Goal: Task Accomplishment & Management: Complete application form

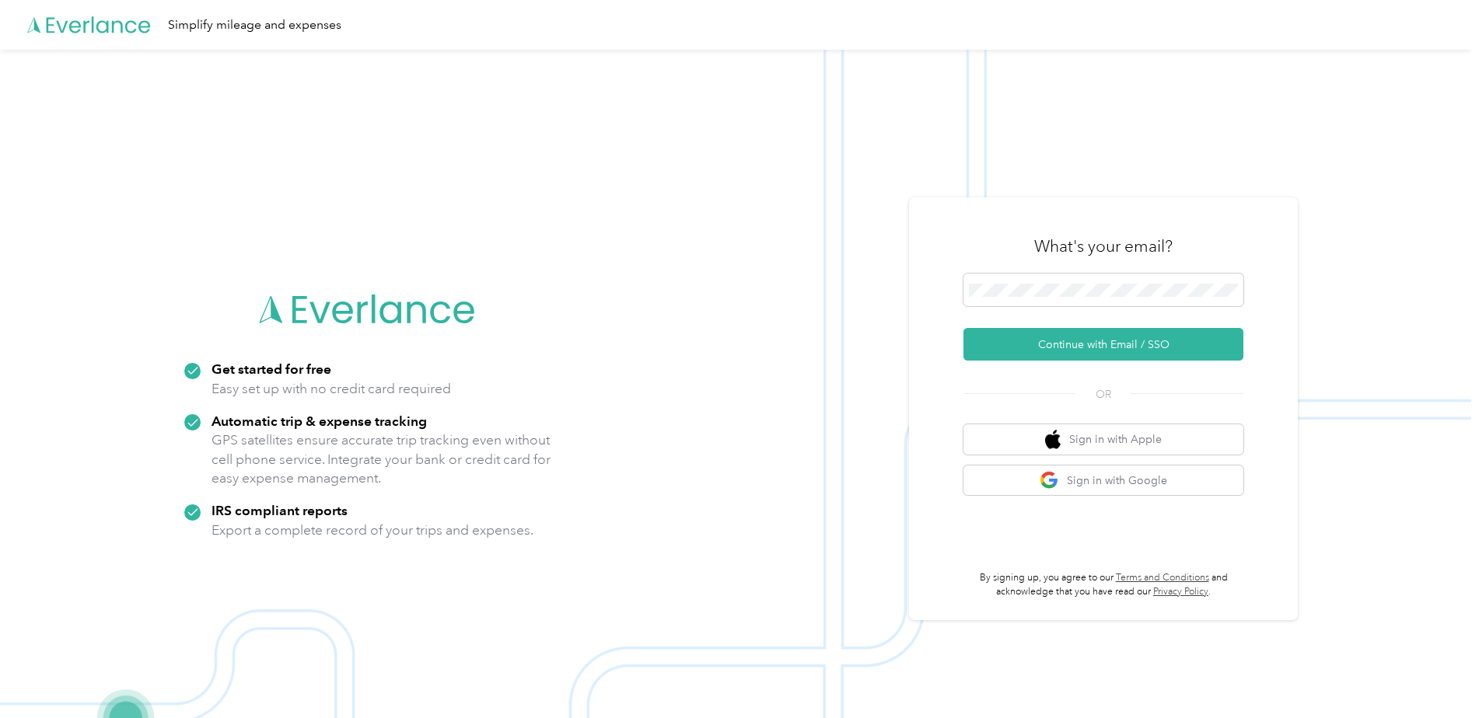
click at [1042, 272] on div "What's your email?" at bounding box center [1103, 246] width 280 height 54
click at [1073, 352] on button "Continue with Email / SSO" at bounding box center [1103, 344] width 280 height 33
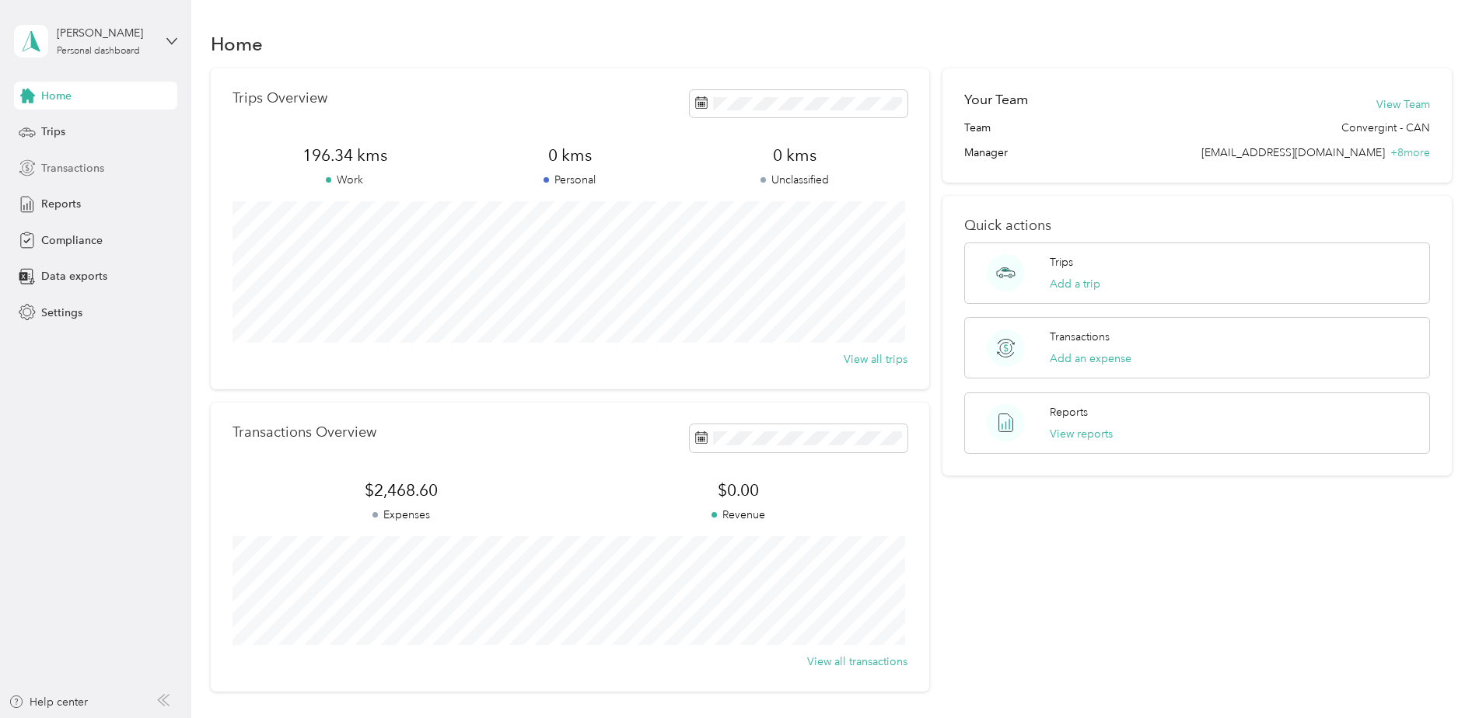
click at [103, 163] on span "Transactions" at bounding box center [72, 168] width 63 height 16
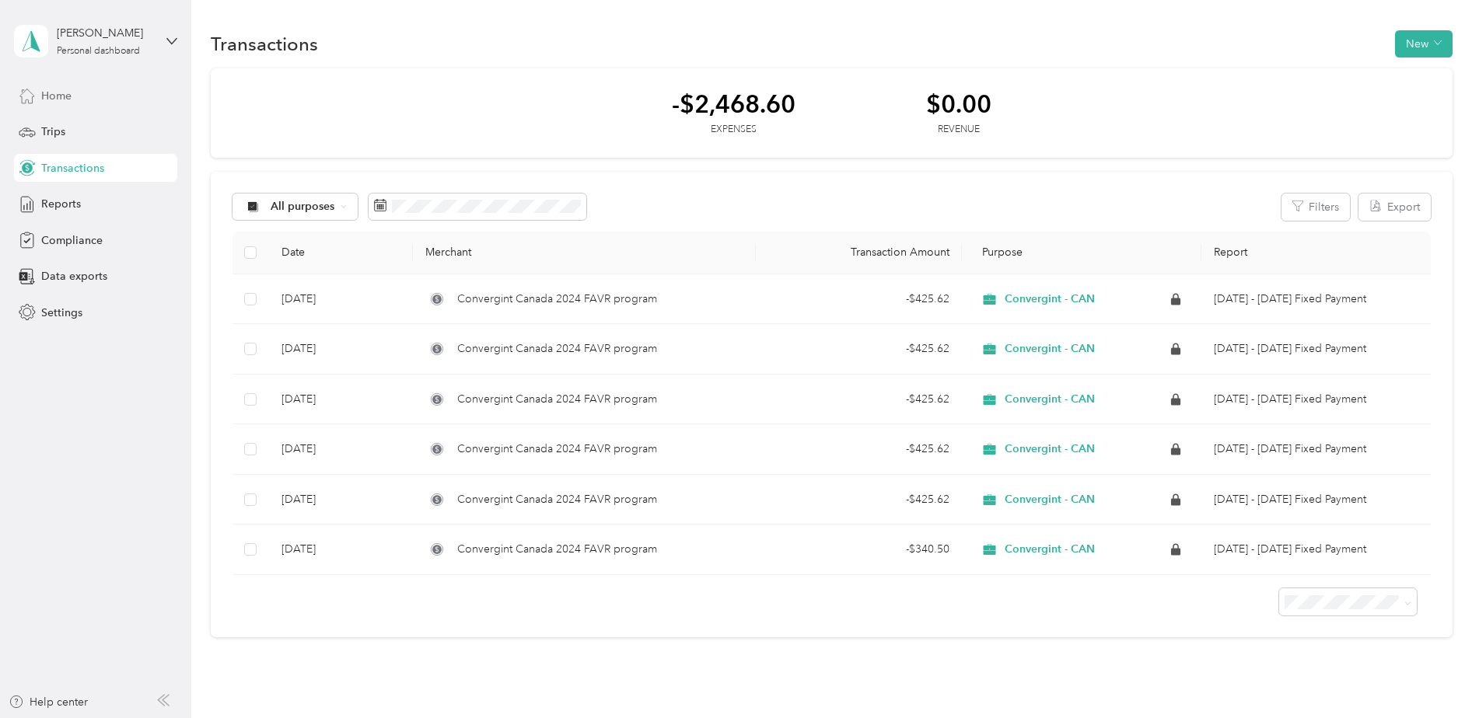
click at [44, 99] on span "Home" at bounding box center [56, 96] width 30 height 16
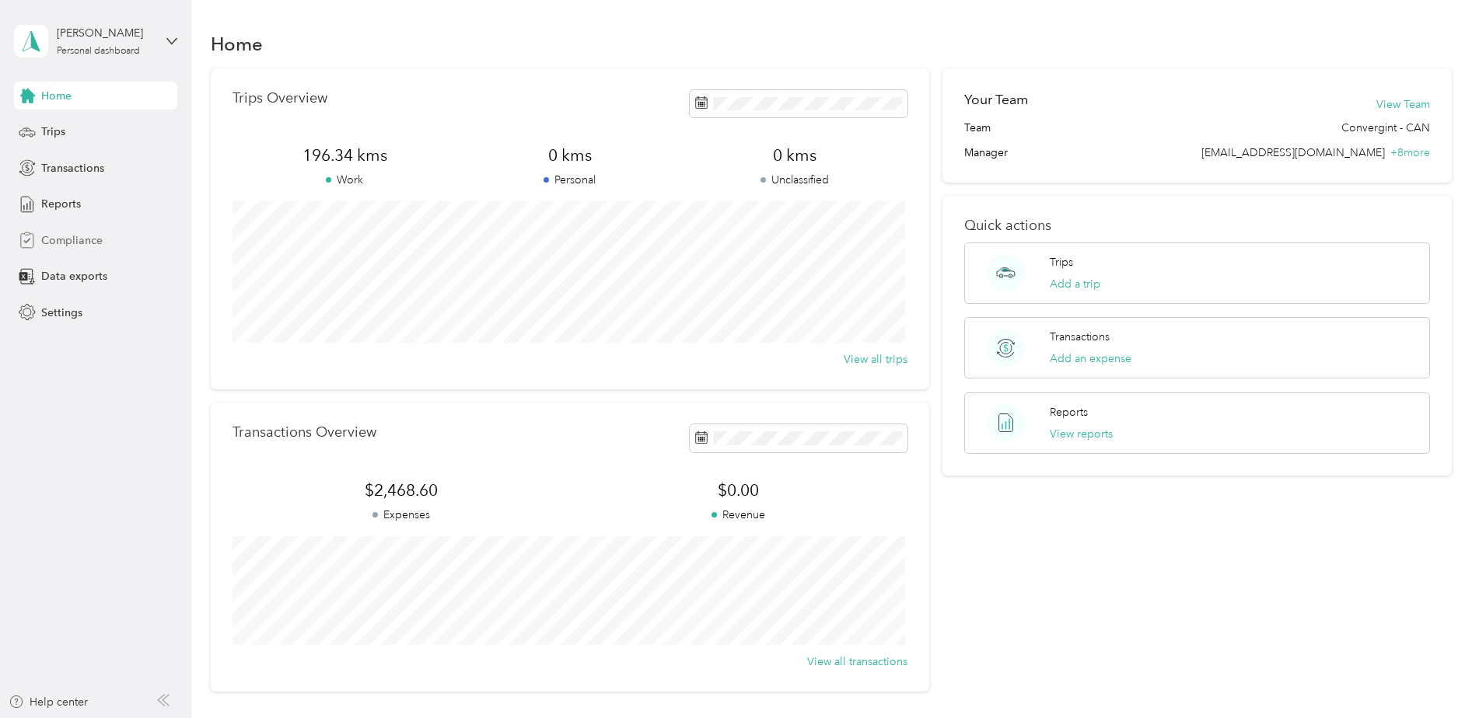
click at [80, 234] on span "Compliance" at bounding box center [71, 240] width 61 height 16
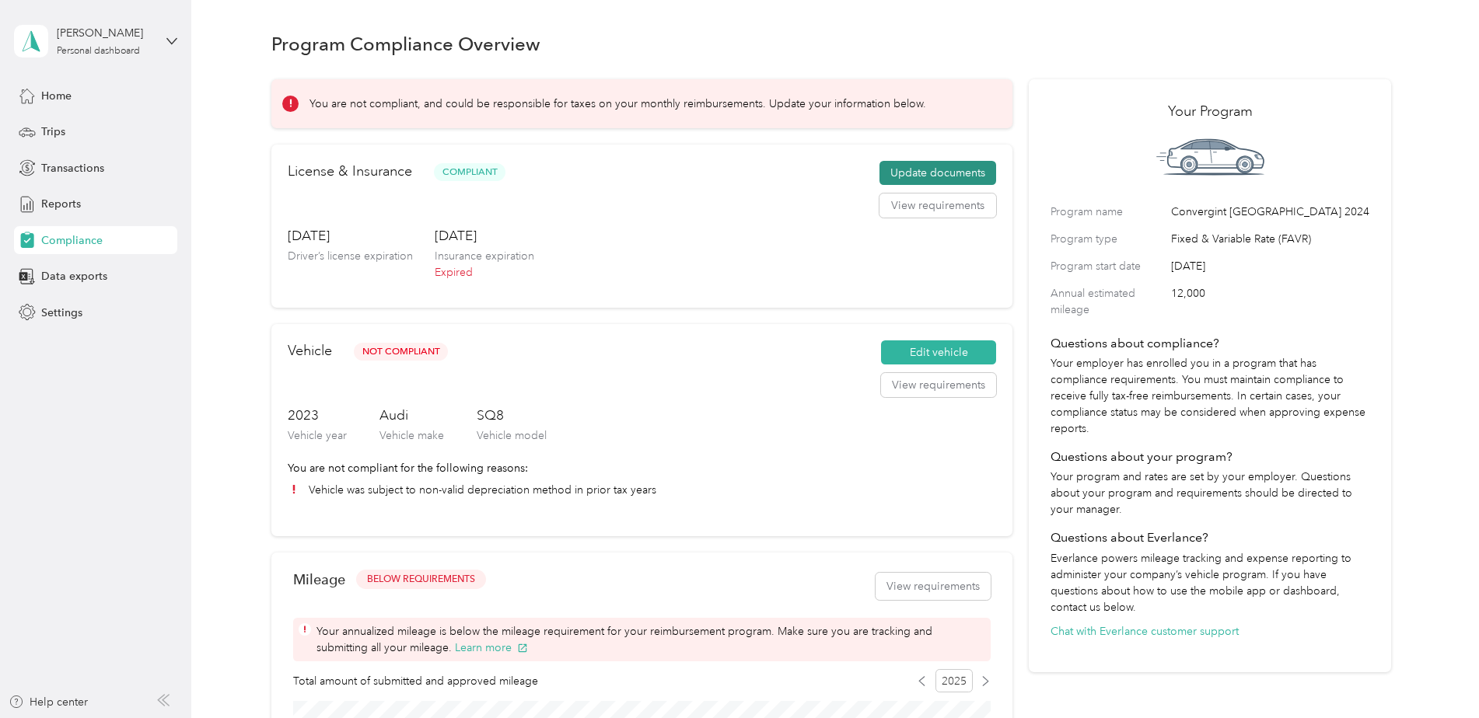
click at [965, 166] on button "Update documents" at bounding box center [937, 173] width 117 height 25
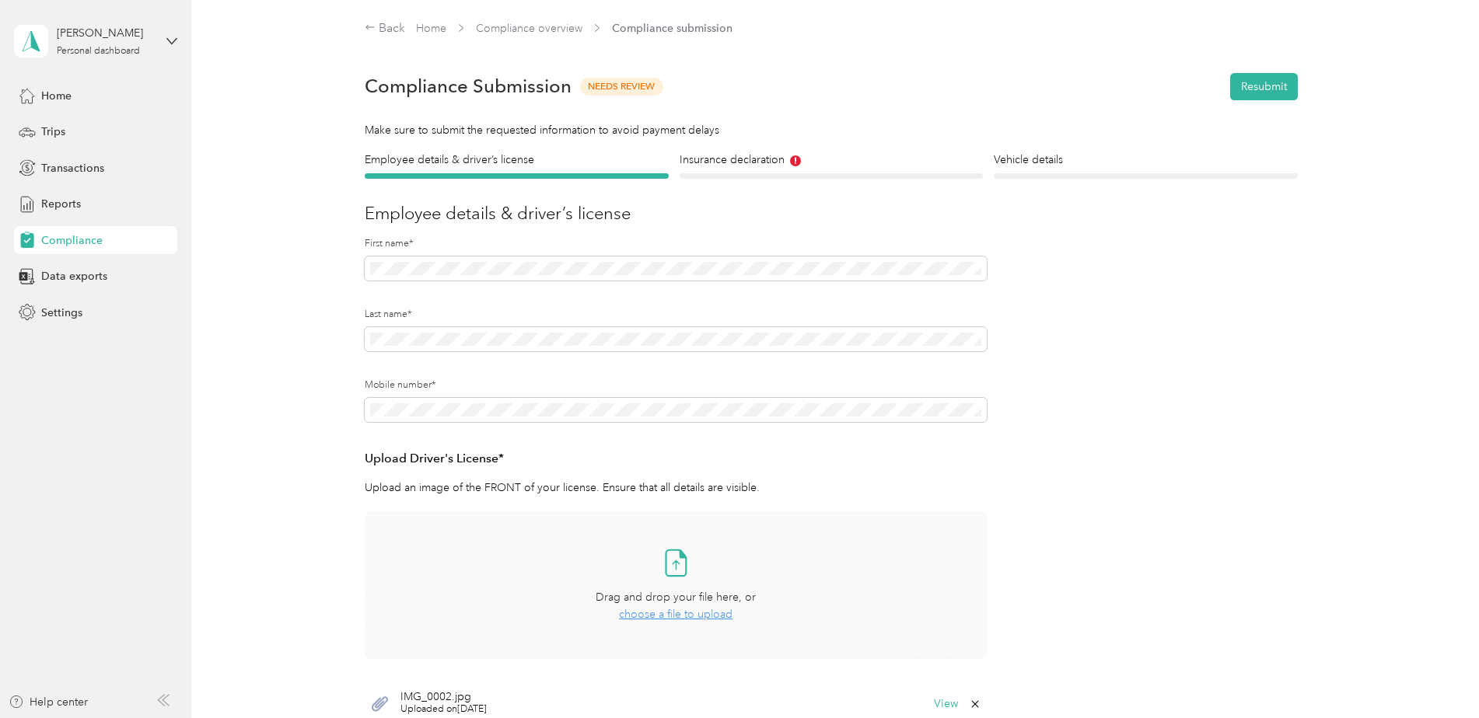
click at [650, 616] on span "choose a file to upload" at bounding box center [675, 614] width 113 height 13
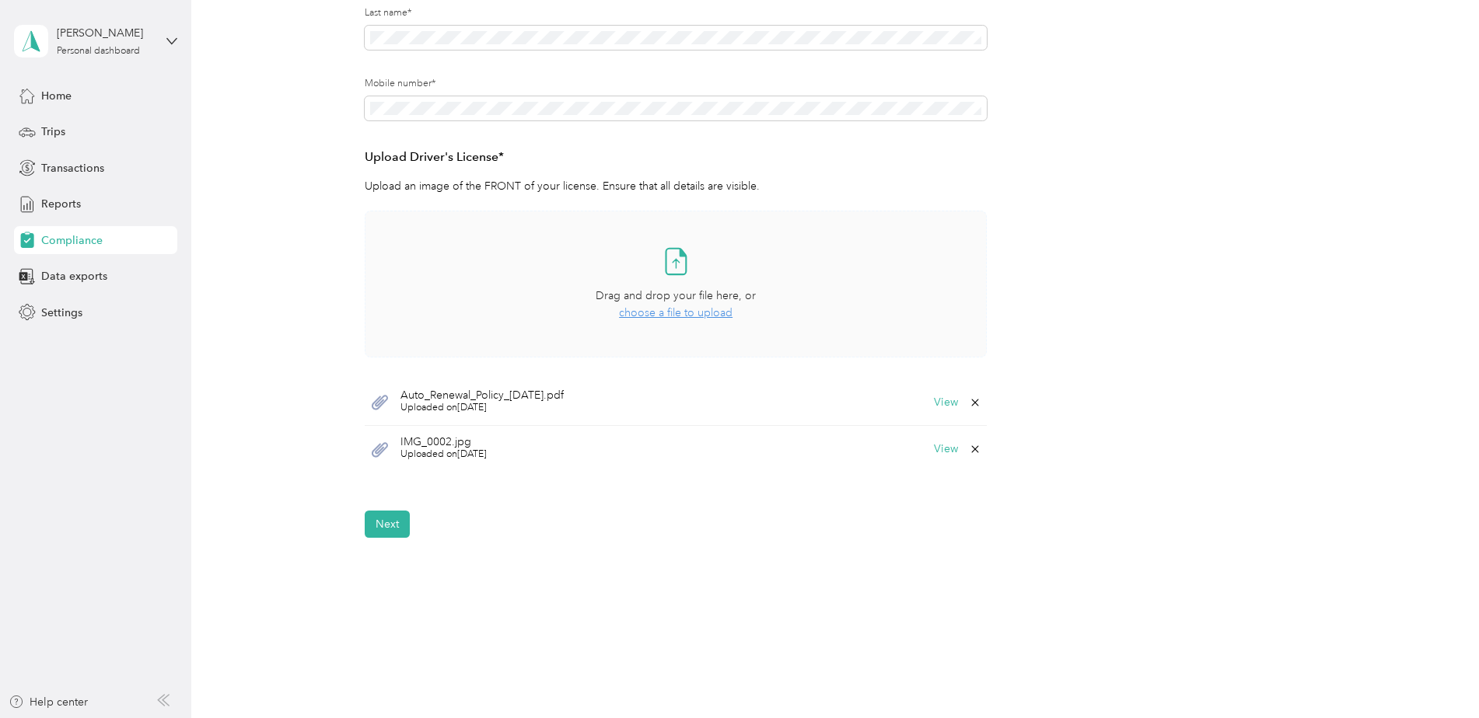
scroll to position [311, 0]
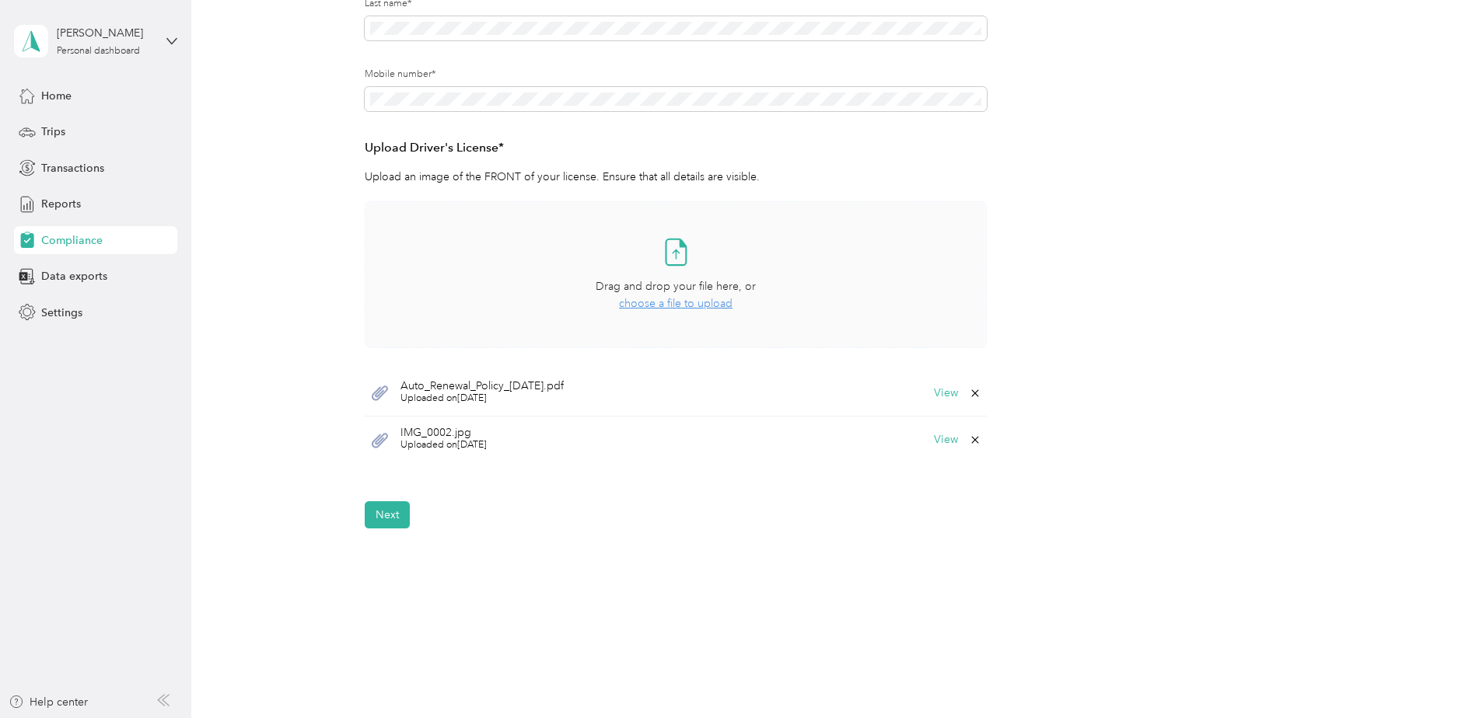
click at [388, 400] on div "Auto_Renewal_Policy_[DATE].pdf Uploaded on [DATE] View" at bounding box center [676, 393] width 622 height 47
click at [469, 386] on span "Auto_Renewal_Policy_[DATE].pdf" at bounding box center [481, 386] width 163 height 11
click at [386, 520] on button "Next" at bounding box center [387, 514] width 45 height 27
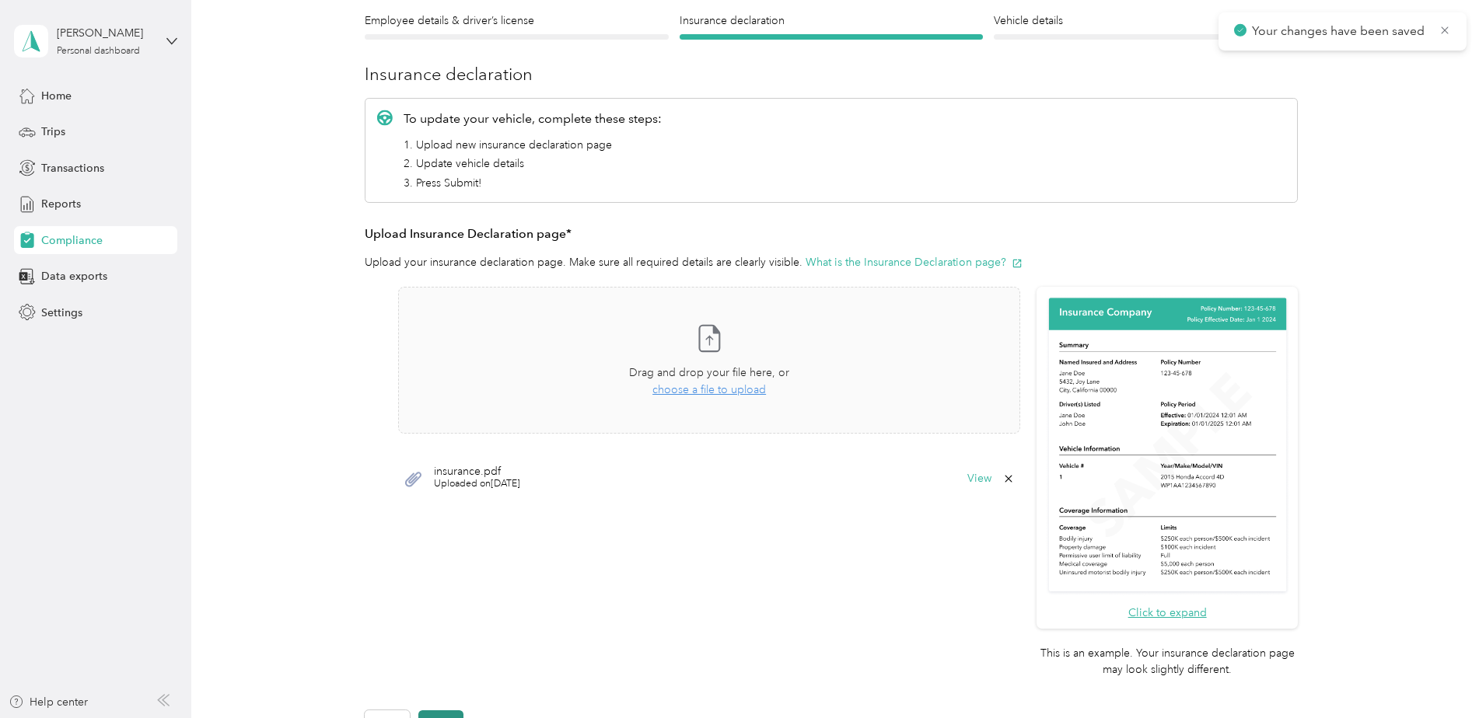
scroll to position [175, 0]
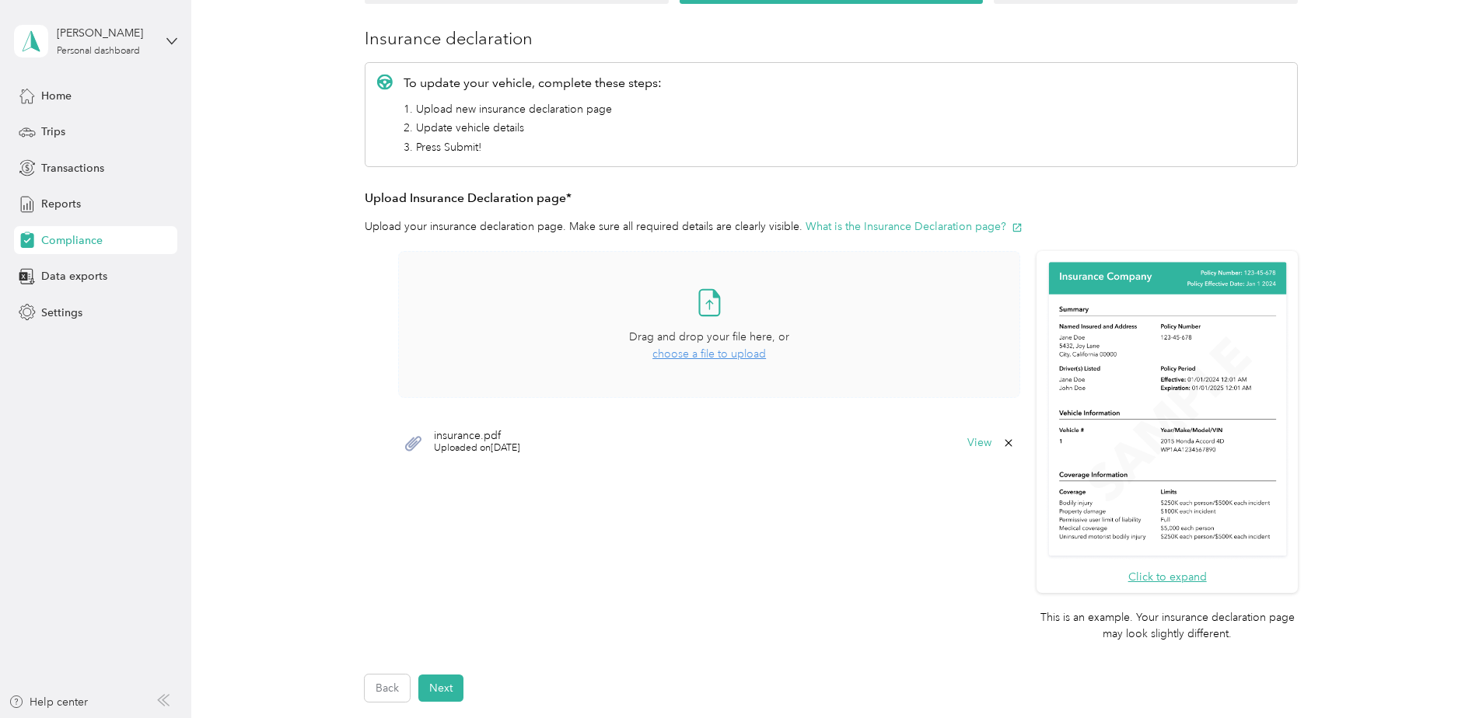
click at [714, 358] on span "choose a file to upload" at bounding box center [708, 353] width 113 height 13
click at [438, 685] on button "Next" at bounding box center [440, 688] width 45 height 27
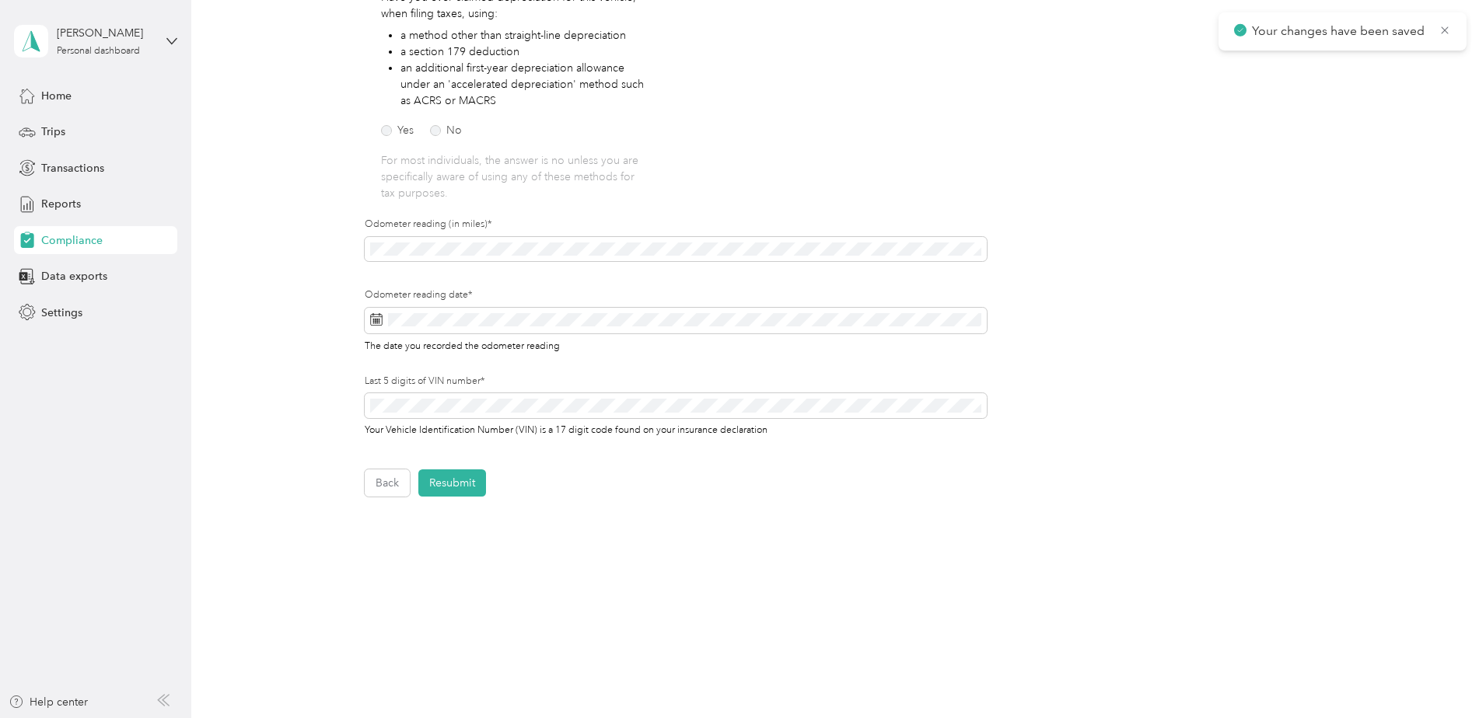
scroll to position [307, 0]
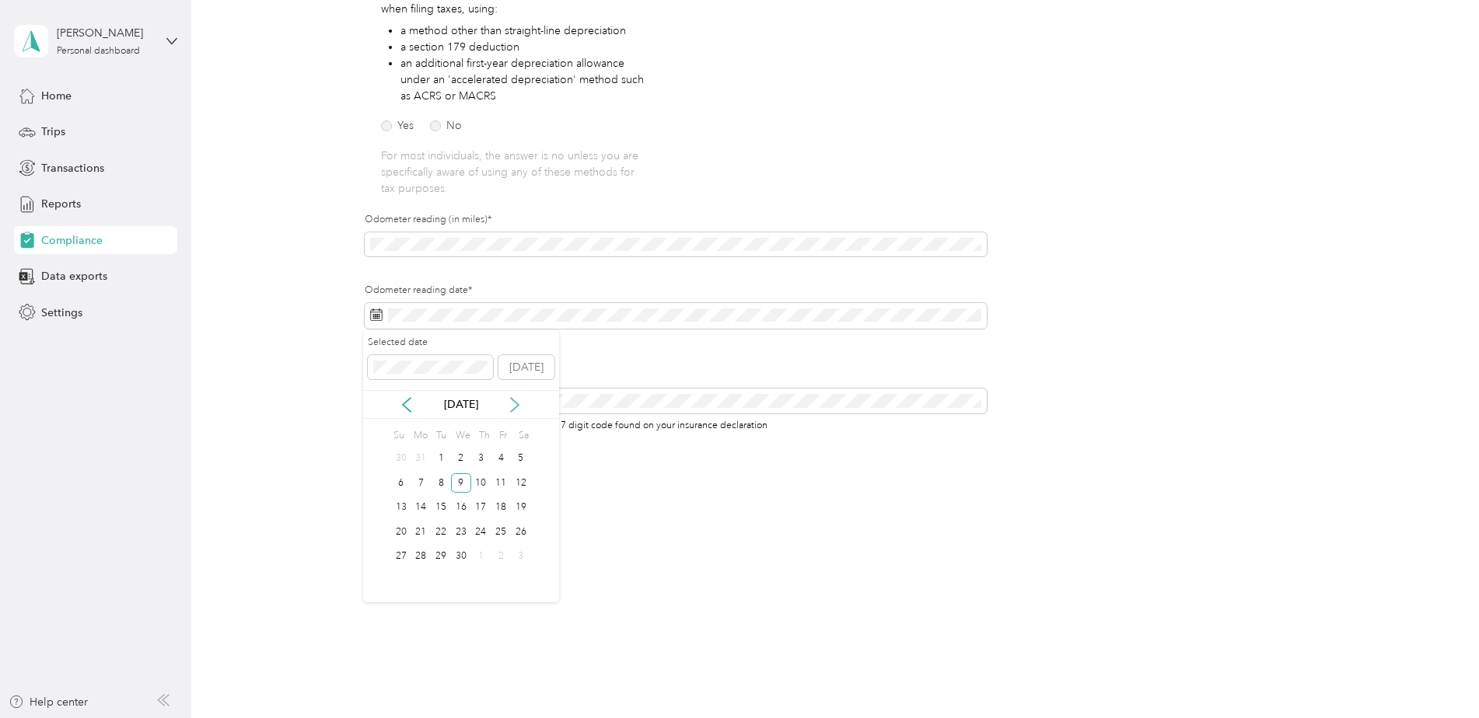
click at [516, 402] on icon at bounding box center [515, 405] width 16 height 16
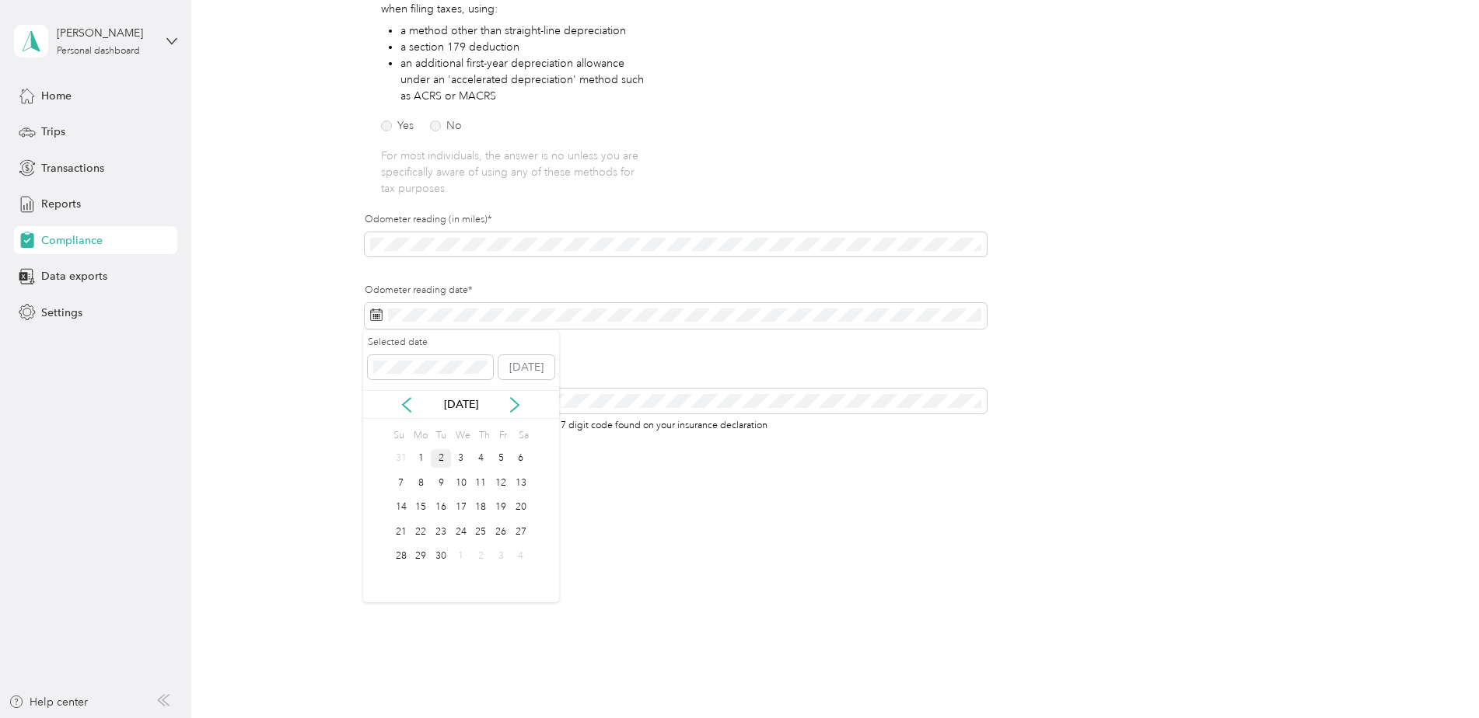
click at [436, 456] on div "2" at bounding box center [441, 458] width 20 height 19
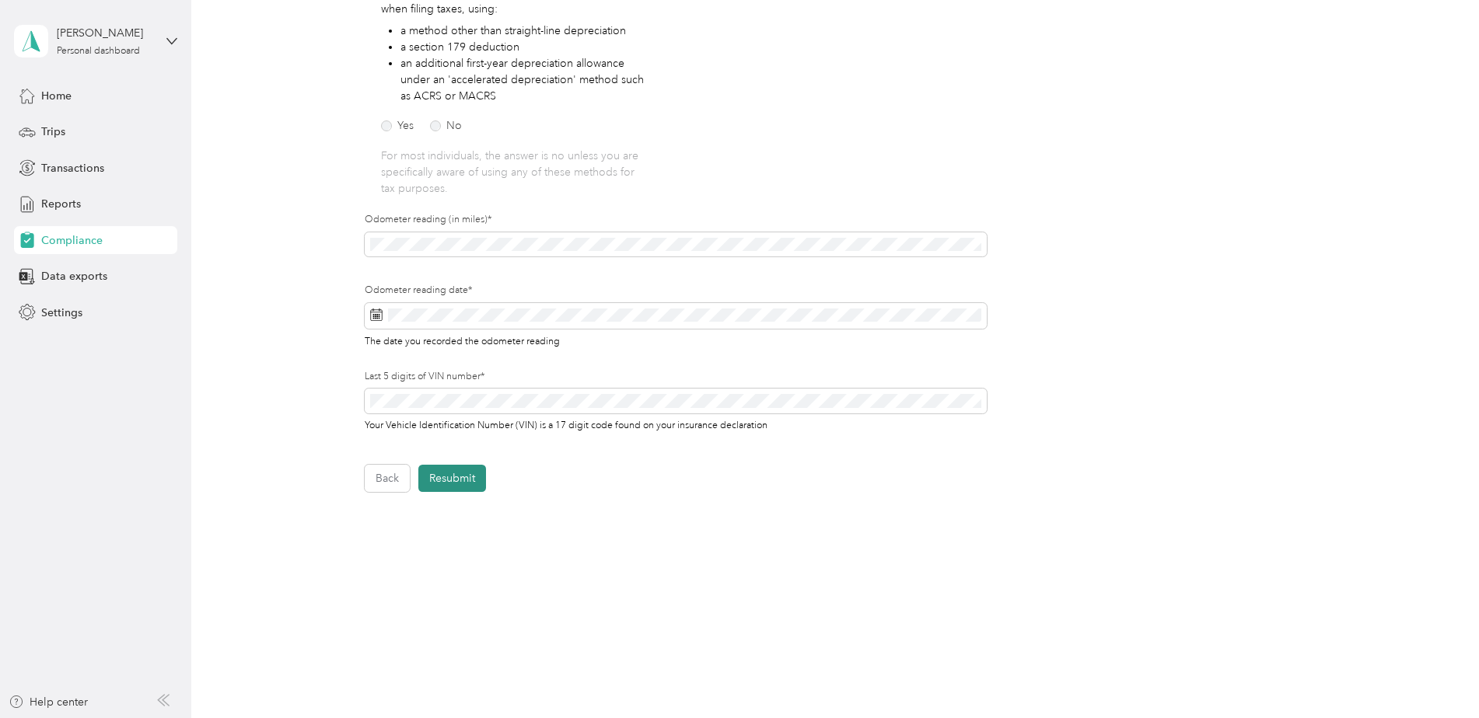
click at [459, 478] on button "Resubmit" at bounding box center [452, 478] width 68 height 27
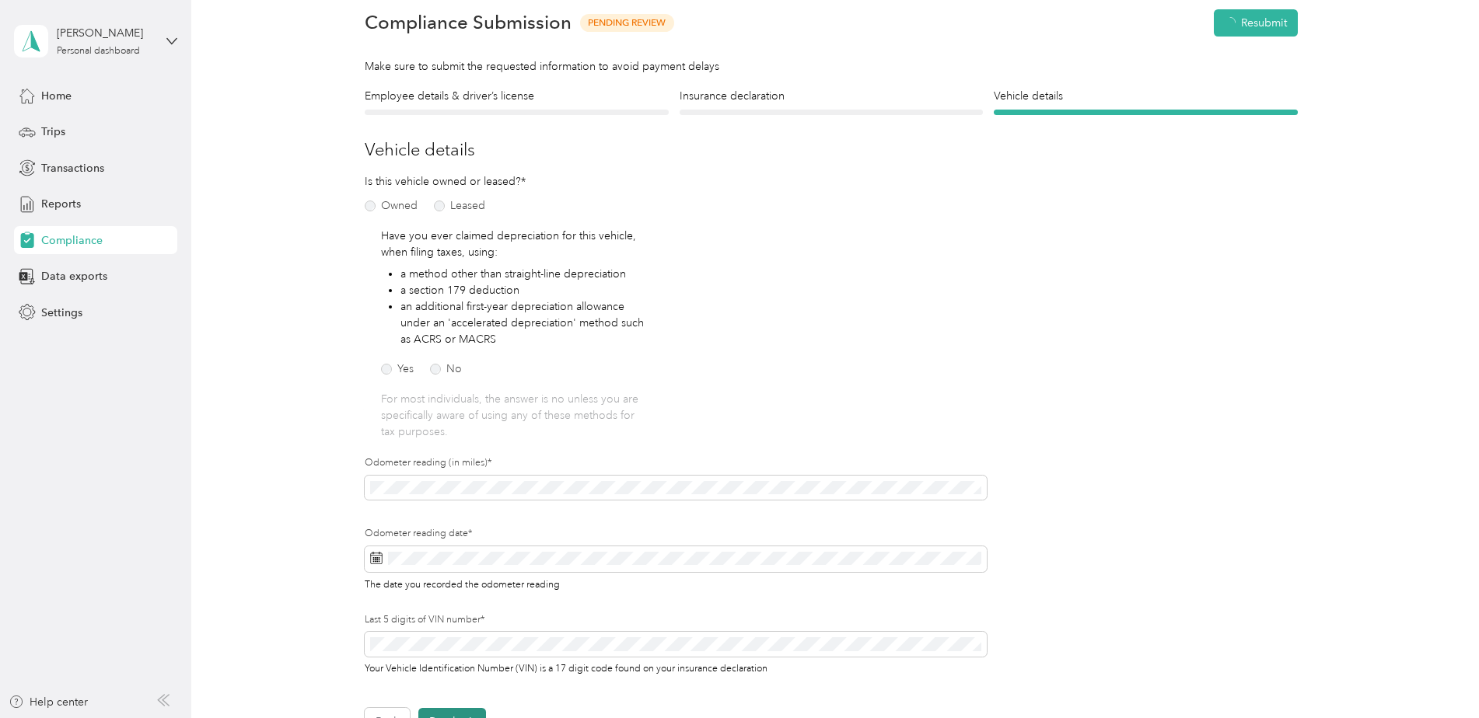
scroll to position [19, 0]
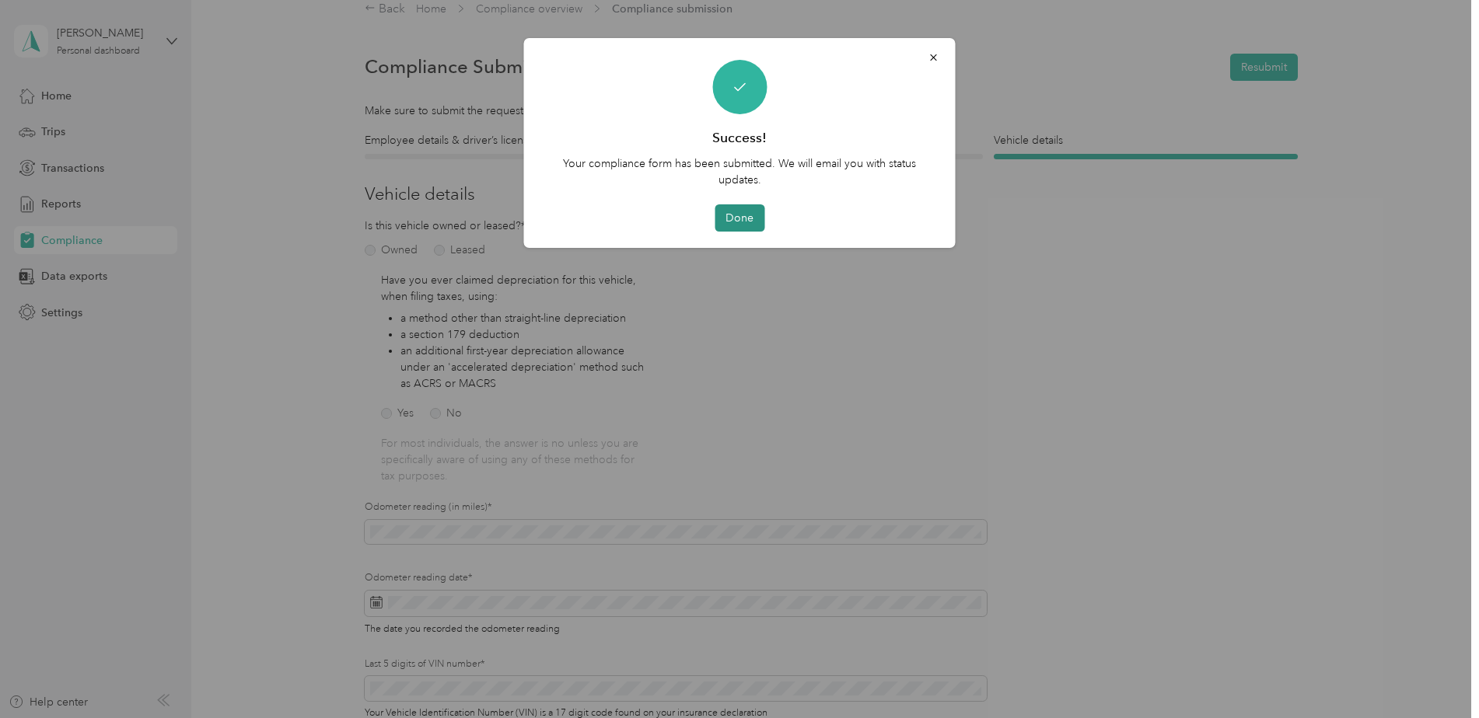
click at [751, 218] on button "Done" at bounding box center [739, 217] width 50 height 27
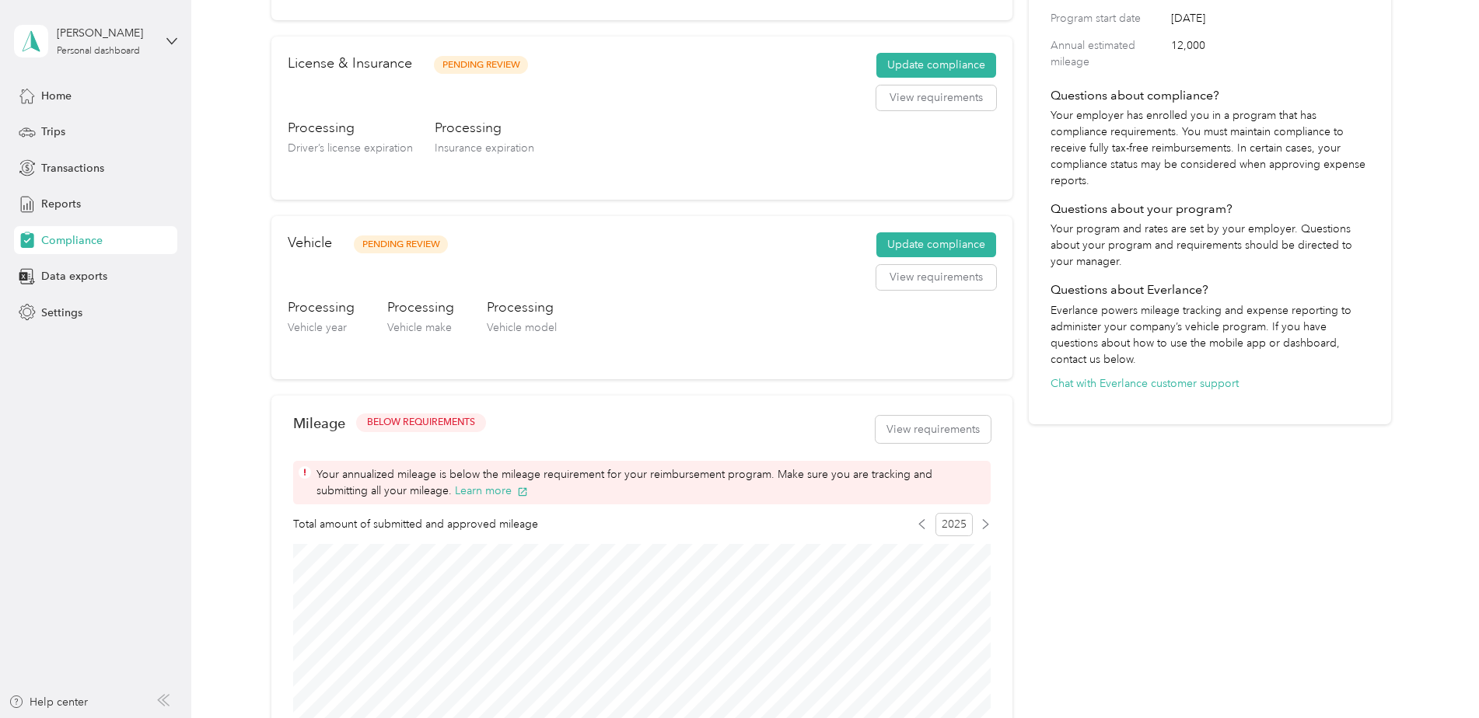
scroll to position [253, 0]
